Goal: Transaction & Acquisition: Purchase product/service

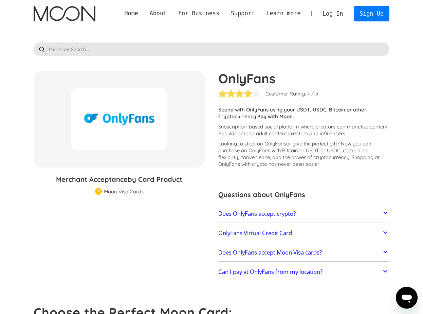
click at [256, 113] on p "Spend with OnlyFans using your USDT, USDC, Bitcoin or other Cryptocurrency. Pay…" at bounding box center [303, 113] width 171 height 14
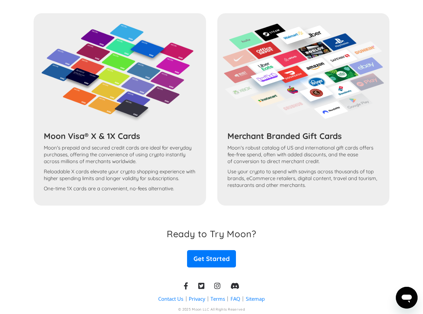
scroll to position [341, 0]
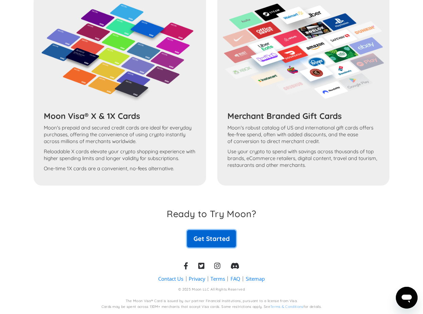
click at [206, 237] on link "Get Started" at bounding box center [211, 238] width 49 height 17
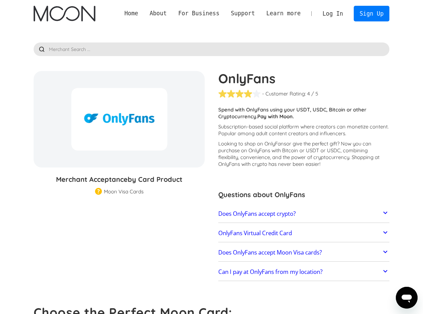
click at [258, 216] on h2 "Does OnlyFans accept crypto?" at bounding box center [256, 213] width 77 height 7
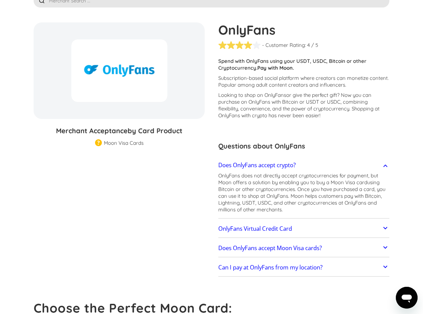
scroll to position [50, 0]
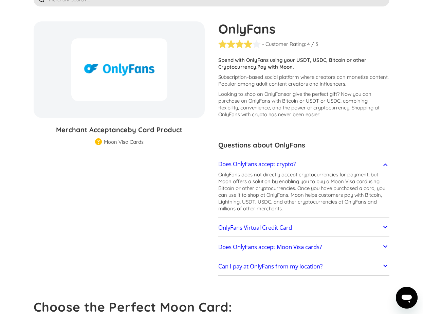
click at [258, 221] on link "OnlyFans Virtual Credit Card" at bounding box center [303, 227] width 171 height 14
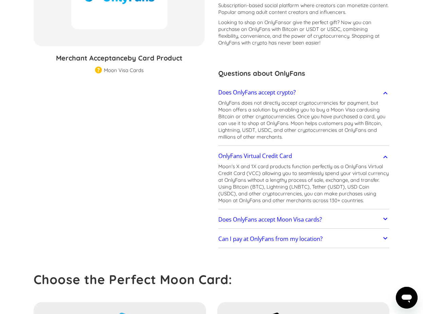
scroll to position [123, 0]
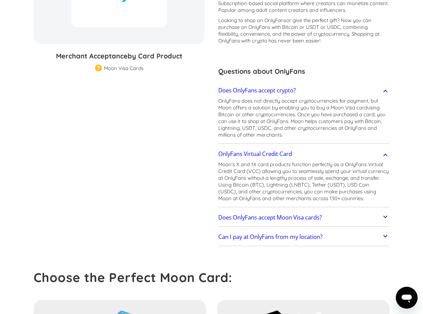
click at [258, 221] on link "Does OnlyFans accept Moon Visa cards?" at bounding box center [303, 217] width 171 height 14
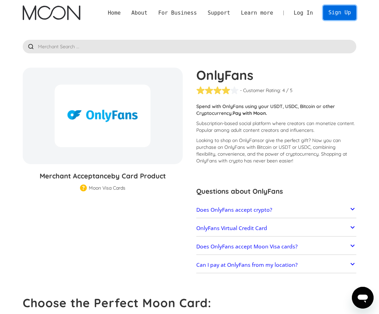
click at [335, 8] on link "Sign Up" at bounding box center [339, 12] width 33 height 15
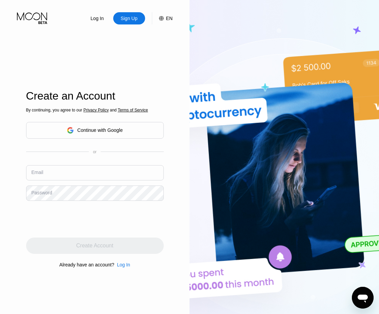
scroll to position [131, 0]
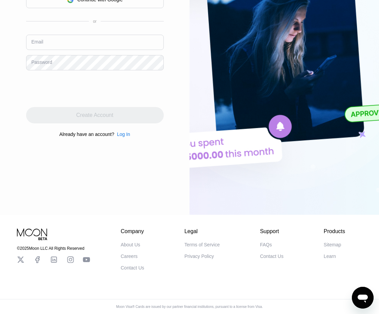
click at [266, 240] on div "Support FAQs Contact Us" at bounding box center [271, 249] width 23 height 42
click at [266, 243] on div "FAQs" at bounding box center [266, 244] width 12 height 5
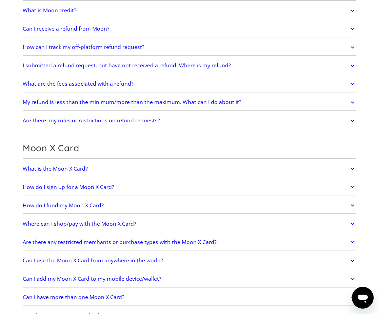
scroll to position [334, 0]
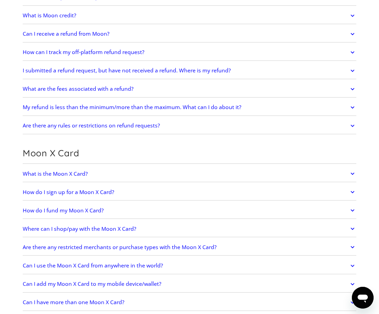
click at [94, 214] on link "How do I fund my Moon X Card?" at bounding box center [190, 210] width 334 height 13
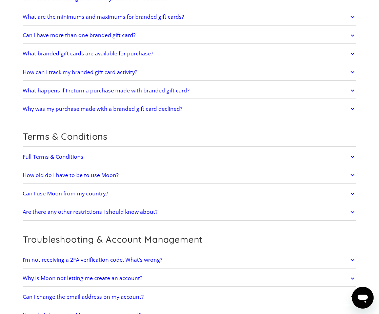
scroll to position [1187, 0]
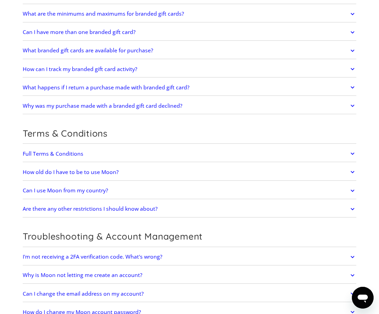
click at [87, 191] on h2 "Can I use Moon from my country?" at bounding box center [66, 190] width 86 height 6
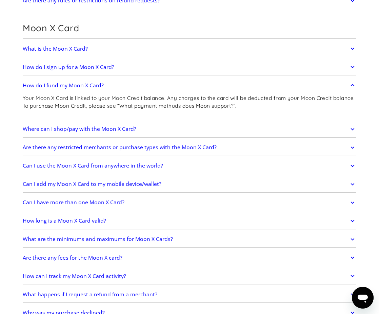
scroll to position [0, 0]
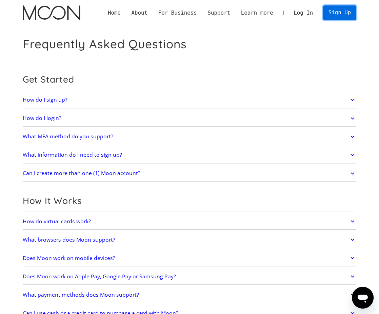
click at [339, 18] on link "Sign Up" at bounding box center [339, 12] width 33 height 15
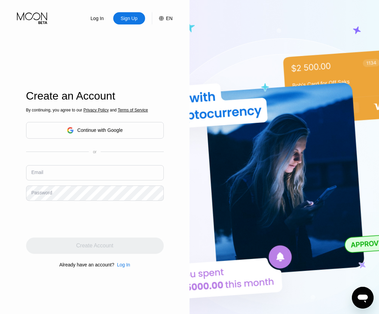
click at [93, 166] on input "text" at bounding box center [95, 172] width 138 height 15
click at [91, 167] on input "text" at bounding box center [95, 172] width 138 height 15
type input "[EMAIL_ADDRESS][DOMAIN_NAME]"
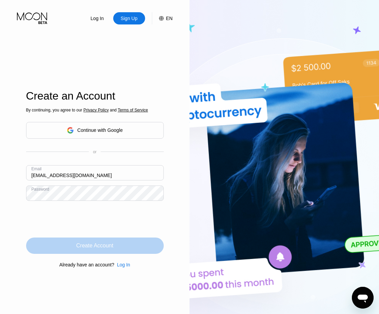
click at [120, 243] on div "Create Account" at bounding box center [95, 245] width 138 height 16
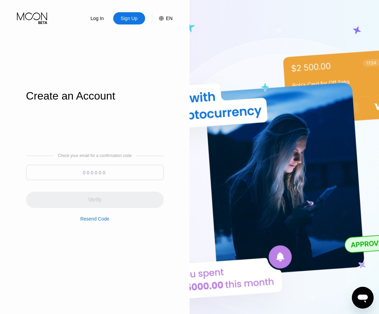
click at [116, 175] on input at bounding box center [95, 172] width 138 height 15
paste input "952932"
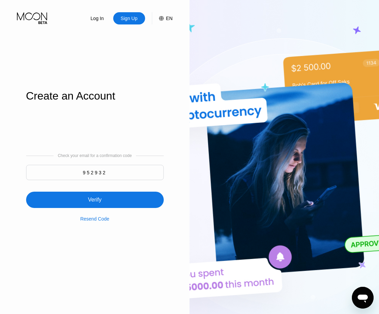
type input "952932"
click at [113, 199] on div "Verify" at bounding box center [95, 199] width 138 height 16
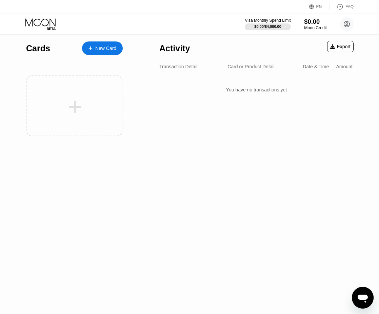
click at [312, 24] on div "$0.00" at bounding box center [315, 21] width 23 height 7
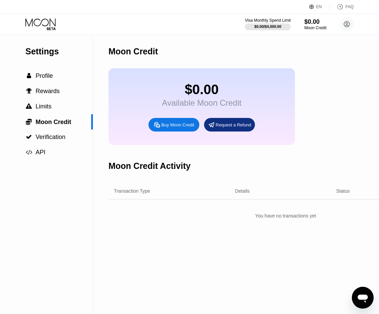
click at [182, 130] on div "Buy Moon Credit" at bounding box center [174, 125] width 51 height 14
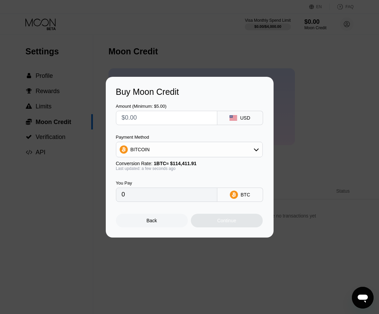
click at [181, 151] on div "BITCOIN" at bounding box center [189, 150] width 146 height 14
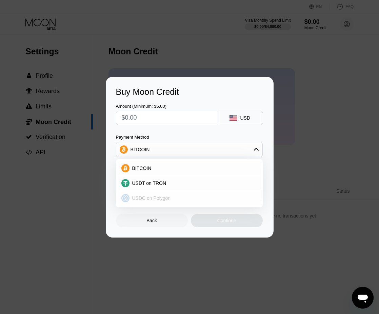
scroll to position [13, 0]
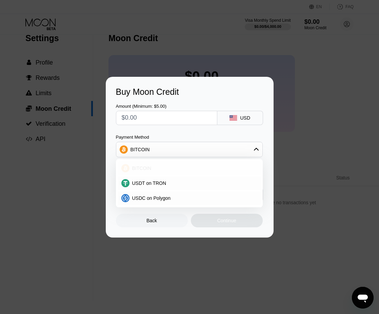
click at [165, 172] on div "BITCOIN" at bounding box center [189, 168] width 143 height 14
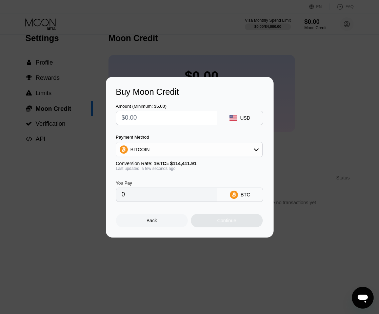
click at [148, 118] on input "text" at bounding box center [167, 118] width 90 height 14
type input "$1"
type input "0.00000875"
type input "$10"
type input "0.00008741"
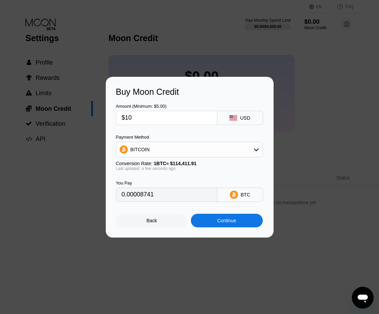
type input "$100"
type input "0.00087404"
type input "$100"
click at [147, 220] on div "Back" at bounding box center [152, 220] width 11 height 5
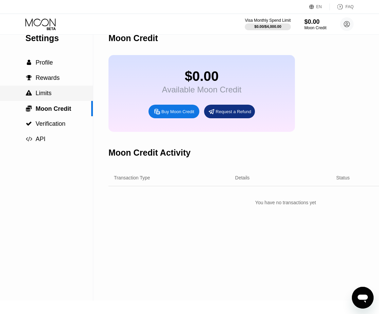
click at [52, 89] on div " Limits" at bounding box center [46, 93] width 93 height 15
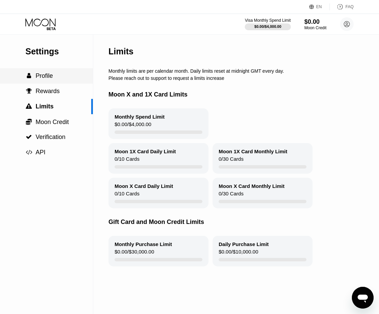
click at [54, 74] on div " Profile" at bounding box center [46, 75] width 93 height 7
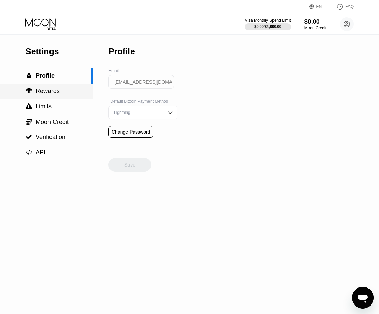
click at [55, 89] on span "Rewards" at bounding box center [48, 91] width 24 height 7
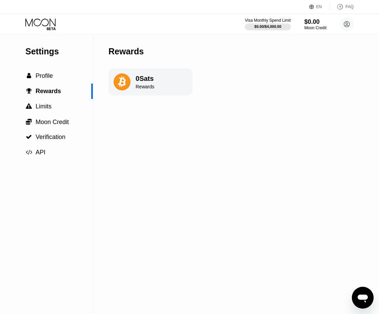
click at [42, 24] on icon at bounding box center [41, 24] width 32 height 12
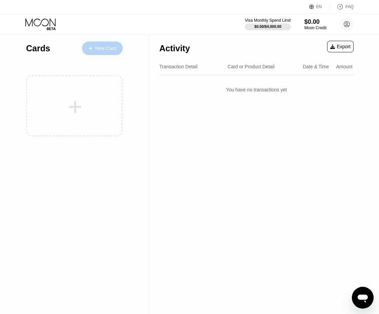
click at [96, 49] on div "New Card" at bounding box center [105, 48] width 21 height 6
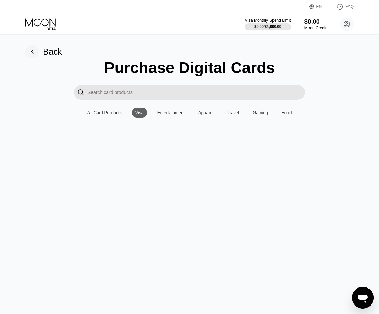
click at [105, 114] on div "All Card Products" at bounding box center [105, 112] width 34 height 5
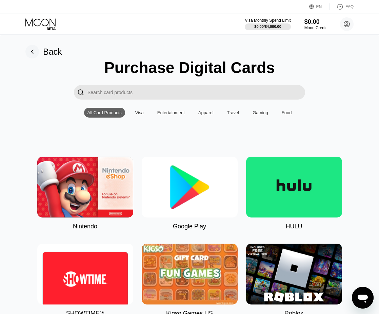
click at [164, 112] on div "Entertainment" at bounding box center [170, 112] width 27 height 5
click at [205, 108] on div "Apparel" at bounding box center [206, 113] width 22 height 10
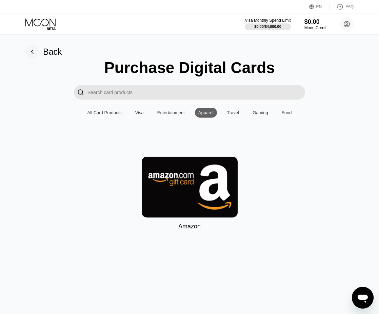
click at [238, 109] on div "Travel" at bounding box center [233, 113] width 19 height 10
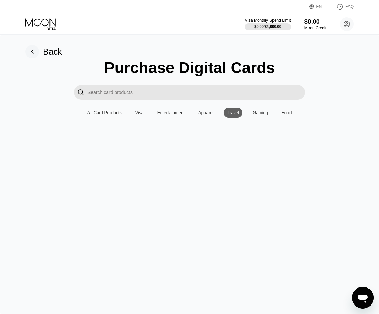
click at [267, 107] on div "Purchase Digital Cards  All Card Products Visa Entertainment Apparel Travel Ga…" at bounding box center [189, 107] width 359 height 98
click at [268, 111] on div "Gaming" at bounding box center [261, 112] width 16 height 5
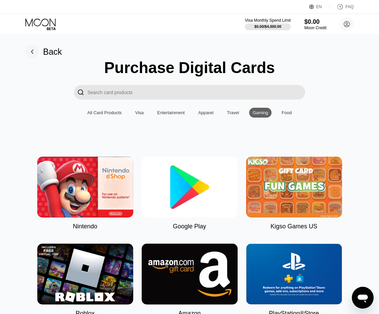
click at [292, 111] on div "Food" at bounding box center [287, 112] width 10 height 5
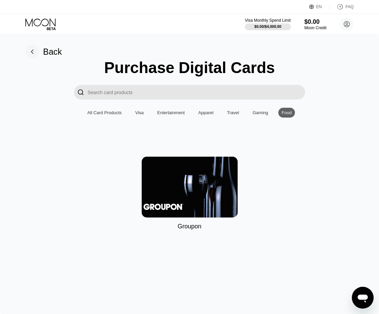
click at [108, 115] on div "All Card Products" at bounding box center [104, 113] width 41 height 10
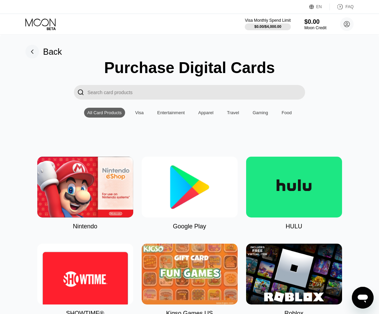
click at [44, 50] on div "Back" at bounding box center [52, 52] width 19 height 10
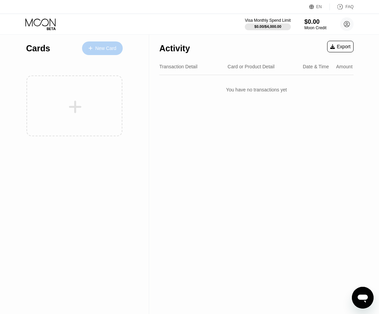
click at [96, 47] on div "New Card" at bounding box center [105, 48] width 21 height 6
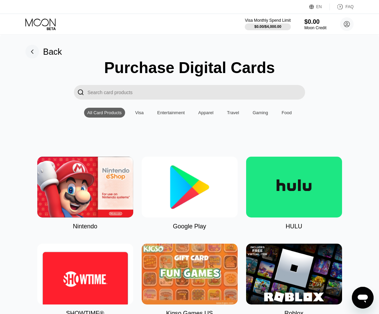
click at [141, 117] on div "Purchase Digital Cards  All Card Products Visa Entertainment Apparel Travel Ga…" at bounding box center [189, 317] width 359 height 519
click at [140, 113] on div "Visa" at bounding box center [139, 112] width 8 height 5
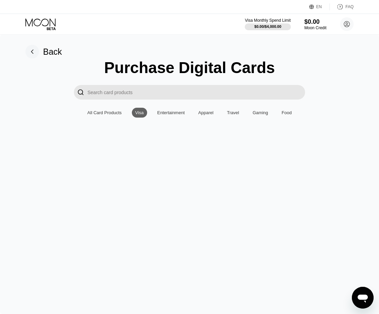
click at [142, 142] on div "Purchase Digital Cards  All Card Products Visa Entertainment Apparel Travel Ga…" at bounding box center [189, 107] width 359 height 98
click at [155, 185] on div "Back Purchase Digital Cards  All Card Products Visa Entertainment Apparel Trav…" at bounding box center [189, 174] width 379 height 279
click at [42, 52] on div "Back" at bounding box center [43, 52] width 37 height 14
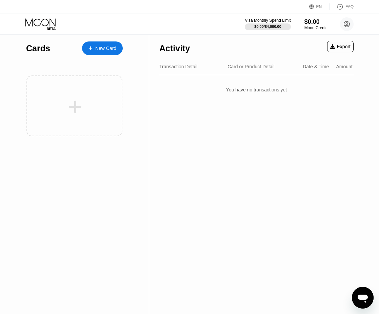
click at [35, 32] on div "Visa Monthly Spend Limit $0.00 / $4,000.00 $0.00 Moon Credit solanacryptox@prot…" at bounding box center [189, 24] width 379 height 20
click at [34, 26] on icon at bounding box center [41, 24] width 32 height 12
click at [35, 25] on icon at bounding box center [40, 22] width 30 height 8
click at [105, 44] on div "New Card" at bounding box center [102, 48] width 41 height 14
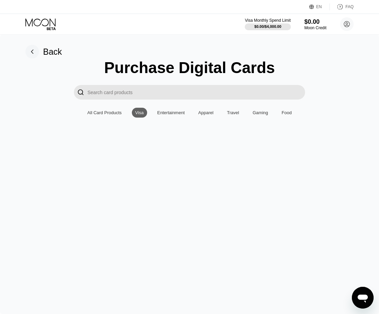
click at [112, 111] on div "All Card Products" at bounding box center [105, 112] width 34 height 5
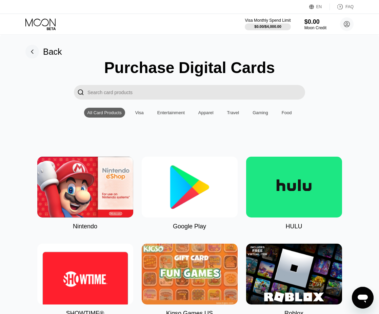
click at [161, 112] on div "Entertainment" at bounding box center [170, 112] width 27 height 5
click at [138, 114] on div "Visa" at bounding box center [139, 112] width 8 height 5
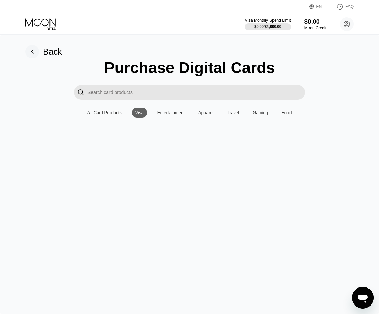
scroll to position [100, 0]
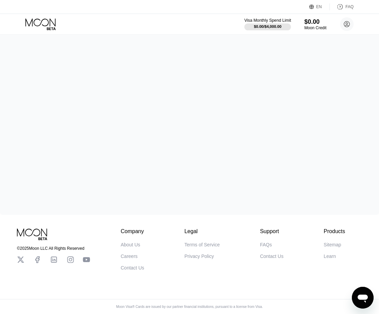
click at [274, 23] on div "$0.00 / $4,000.00" at bounding box center [268, 26] width 47 height 7
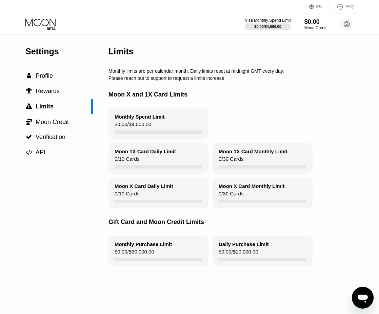
click at [136, 164] on div "0 / 10 Cards" at bounding box center [127, 160] width 25 height 9
click at [59, 126] on div " Moon Credit" at bounding box center [46, 121] width 93 height 15
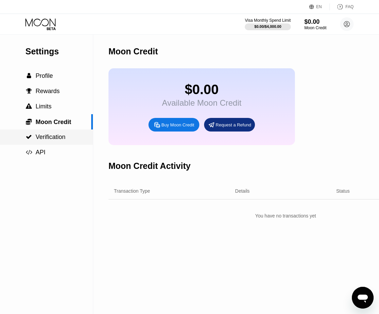
click at [59, 139] on span "Verification" at bounding box center [51, 136] width 30 height 7
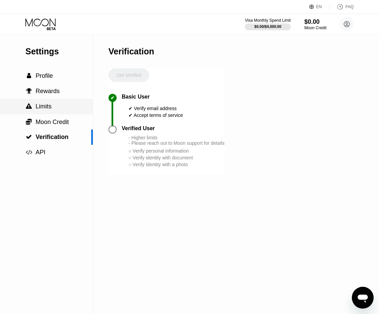
click at [58, 101] on div " Limits" at bounding box center [46, 106] width 93 height 15
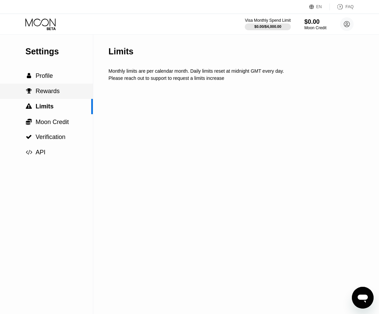
click at [58, 91] on span "Rewards" at bounding box center [48, 91] width 24 height 7
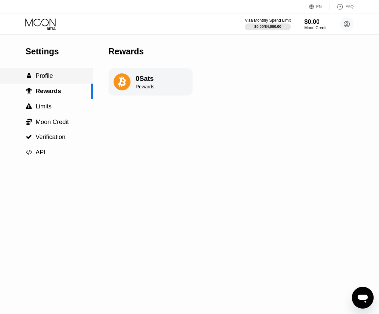
click at [53, 73] on div " Profile" at bounding box center [46, 75] width 93 height 7
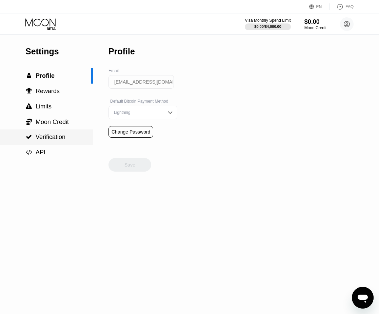
click at [51, 142] on div " Verification" at bounding box center [46, 136] width 93 height 15
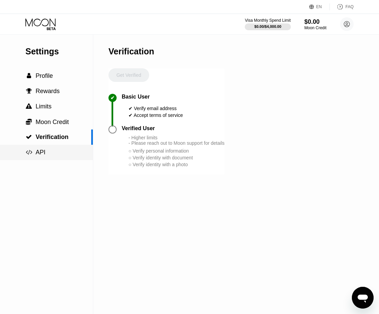
click at [51, 150] on div " API" at bounding box center [46, 152] width 93 height 7
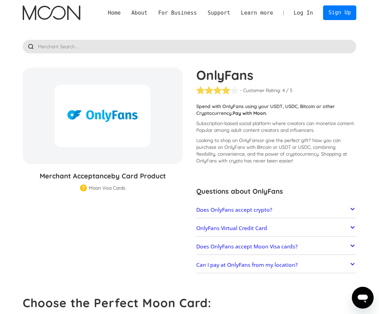
click at [106, 188] on div "Moon Visa Cards" at bounding box center [107, 187] width 37 height 7
click at [84, 188] on img at bounding box center [83, 188] width 7 height 8
